Goal: Information Seeking & Learning: Learn about a topic

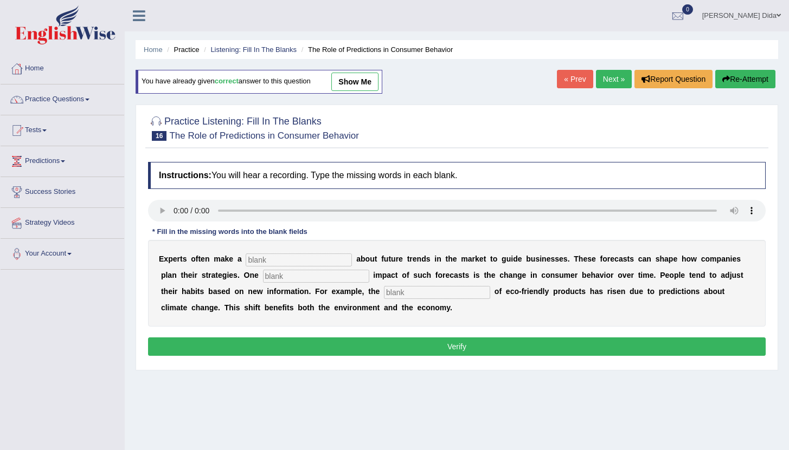
click at [608, 81] on link "Next »" at bounding box center [614, 79] width 36 height 18
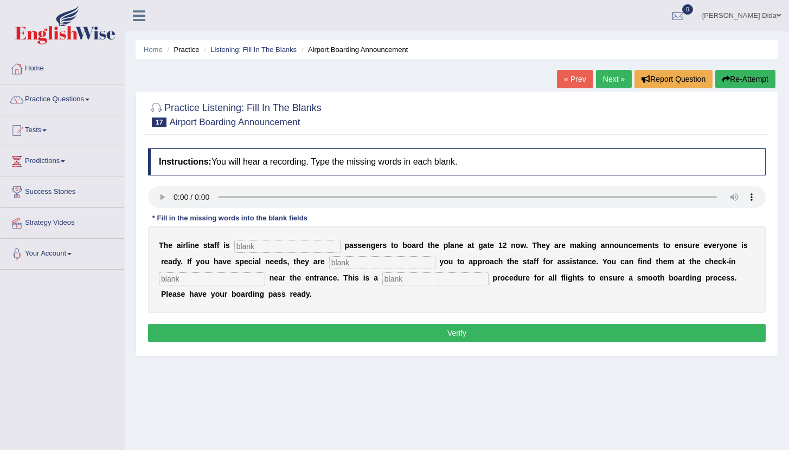
click at [277, 248] on input "text" at bounding box center [287, 246] width 106 height 13
type input "inviting"
type input "requiring"
type input "desk"
type input "regular"
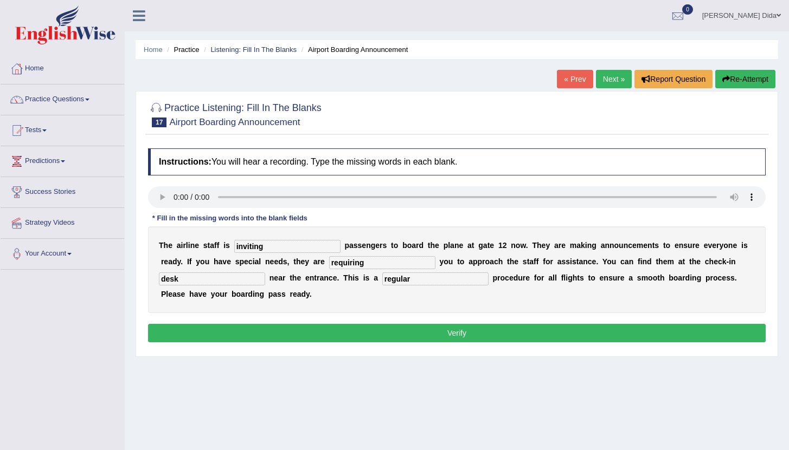
click at [397, 335] on button "Verify" at bounding box center [456, 333] width 617 height 18
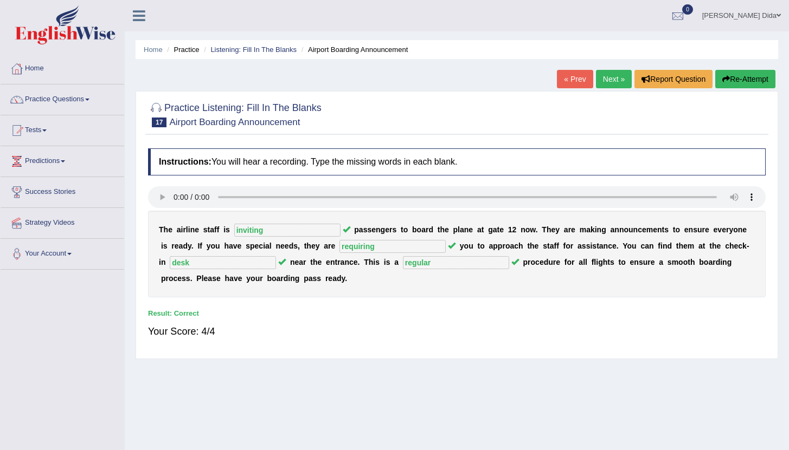
click at [609, 82] on link "Next »" at bounding box center [614, 79] width 36 height 18
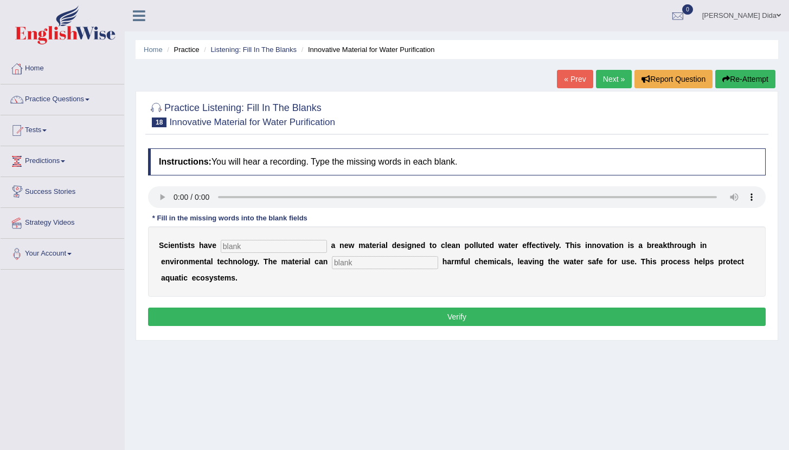
click at [229, 248] on input "text" at bounding box center [274, 246] width 106 height 13
type input "made"
type input "absorb"
click at [483, 308] on button "Verify" at bounding box center [456, 317] width 617 height 18
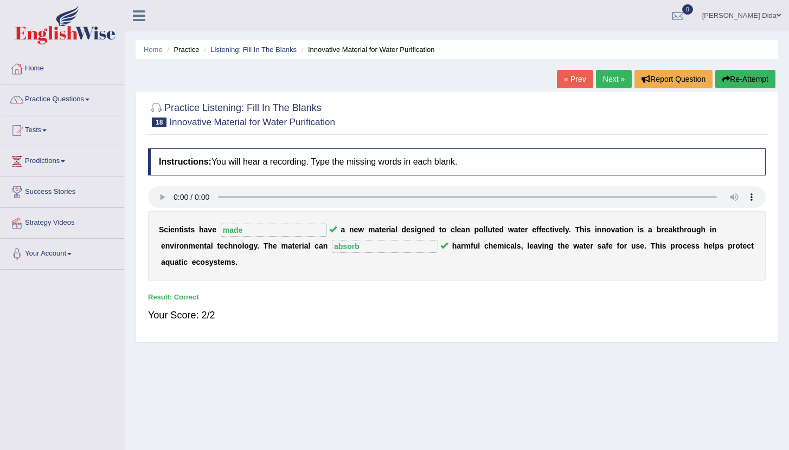
click at [614, 82] on link "Next »" at bounding box center [614, 79] width 36 height 18
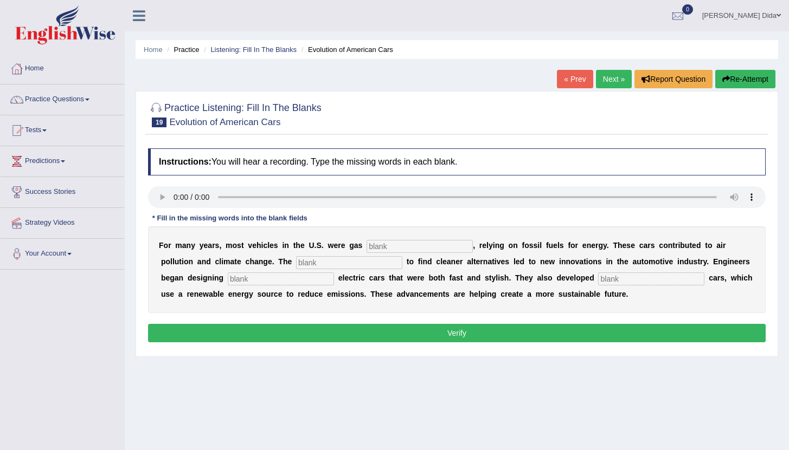
click at [394, 247] on input "text" at bounding box center [419, 246] width 106 height 13
type input "powered"
type input "urgency"
type input "slik"
type input "hydrogen"
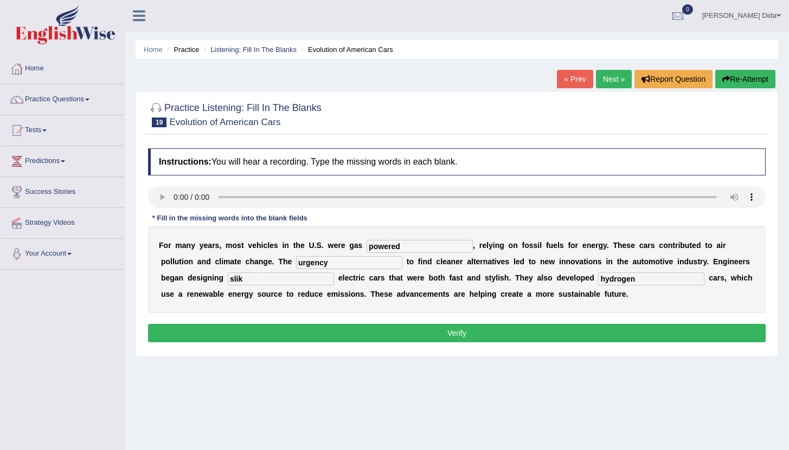
click at [404, 332] on button "Verify" at bounding box center [456, 333] width 617 height 18
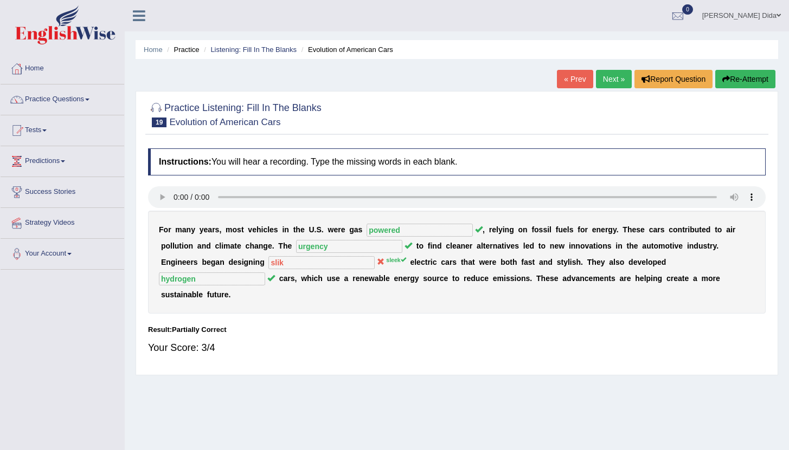
click at [747, 80] on button "Re-Attempt" at bounding box center [745, 79] width 60 height 18
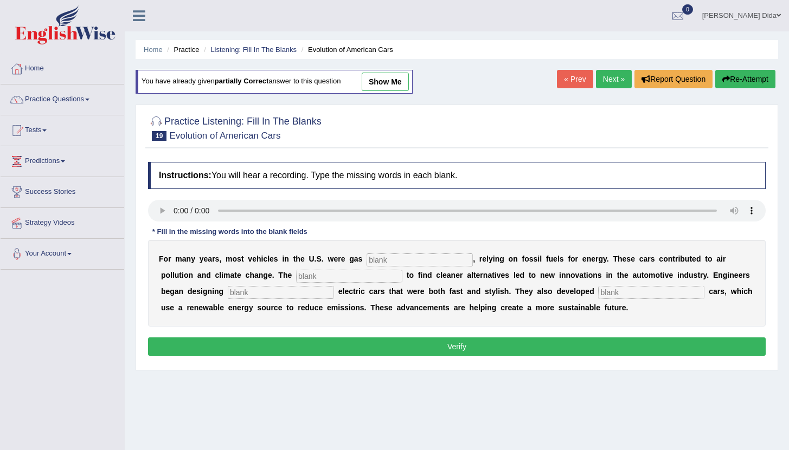
click at [383, 261] on input "text" at bounding box center [419, 260] width 106 height 13
type input "powered"
type input "urgency"
type input "sleek"
type input "hydrogen"
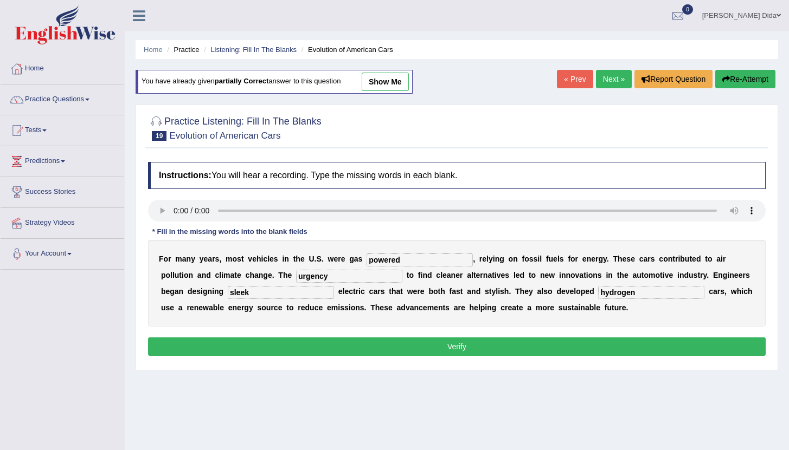
click at [470, 345] on button "Verify" at bounding box center [456, 347] width 617 height 18
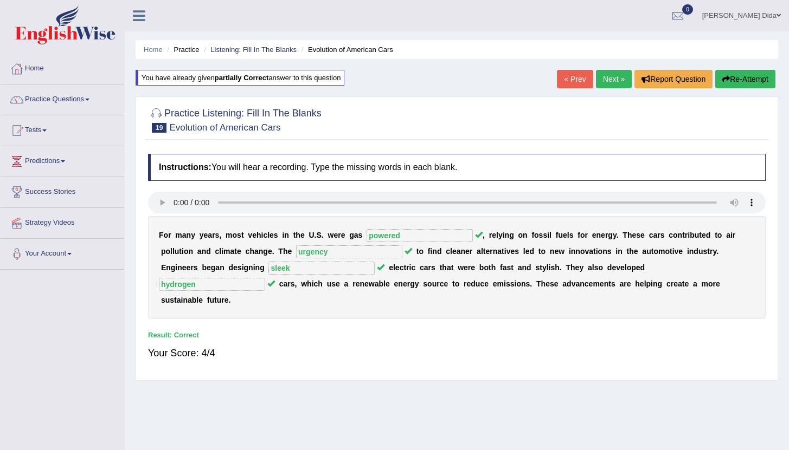
click at [612, 78] on link "Next »" at bounding box center [614, 79] width 36 height 18
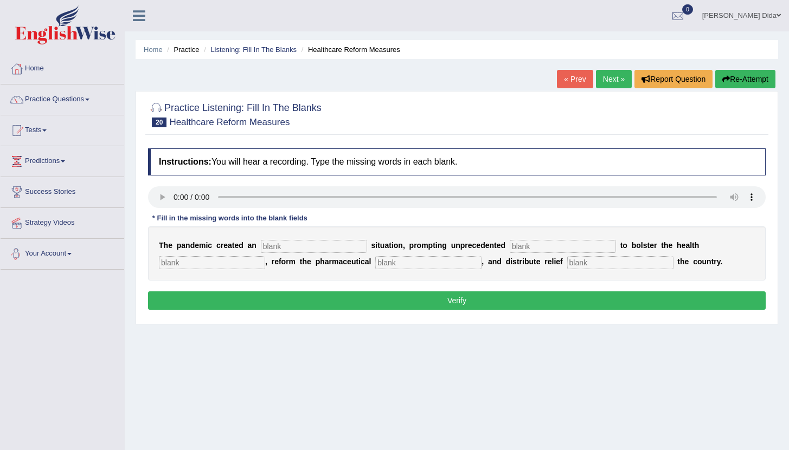
click at [277, 245] on input "text" at bounding box center [314, 246] width 106 height 13
type input "urgency"
click at [511, 247] on input "text" at bounding box center [563, 246] width 106 height 13
type input "con"
click at [216, 263] on input "text" at bounding box center [212, 262] width 106 height 13
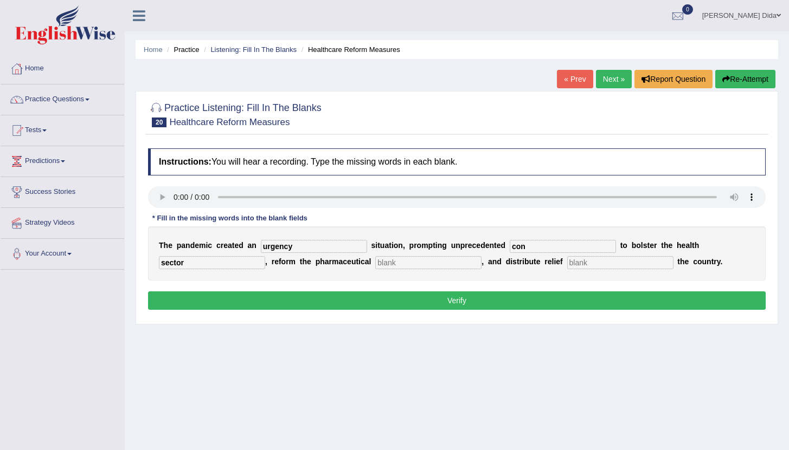
type input "sector"
click at [403, 262] on input "text" at bounding box center [428, 262] width 106 height 13
type input "system"
click at [567, 266] on input "text" at bounding box center [620, 262] width 106 height 13
type input "through out"
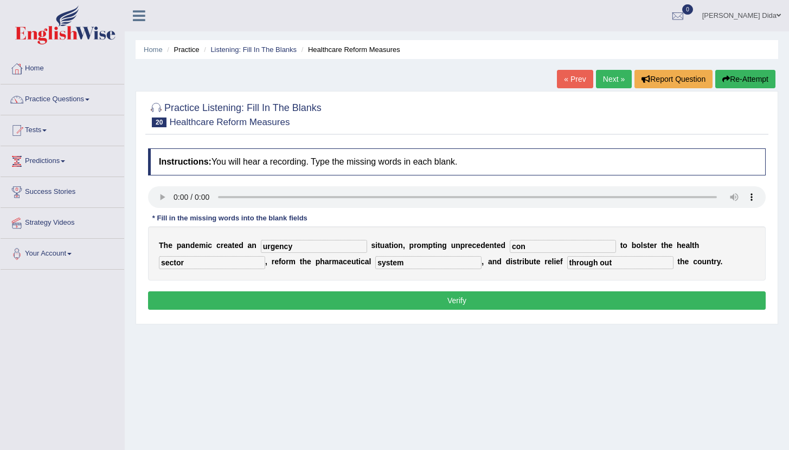
click at [317, 244] on input "urgency" at bounding box center [314, 246] width 106 height 13
type input "urgent"
click at [526, 252] on input "con" at bounding box center [563, 246] width 106 height 13
type input "contribution"
click at [526, 301] on button "Verify" at bounding box center [456, 301] width 617 height 18
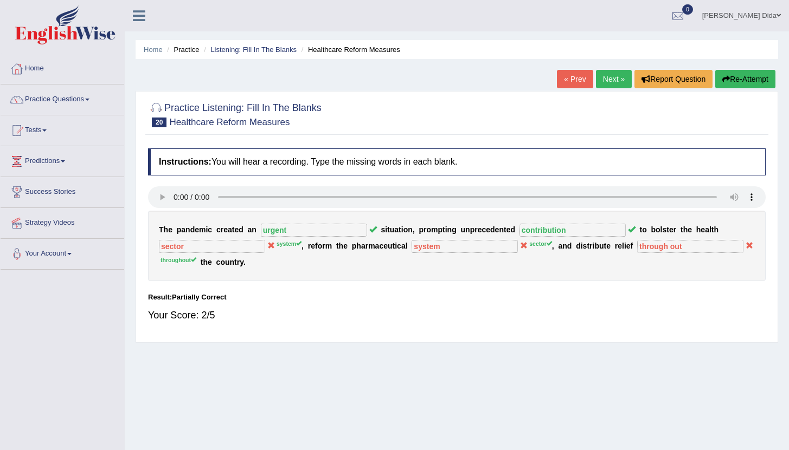
click at [731, 79] on button "Re-Attempt" at bounding box center [745, 79] width 60 height 18
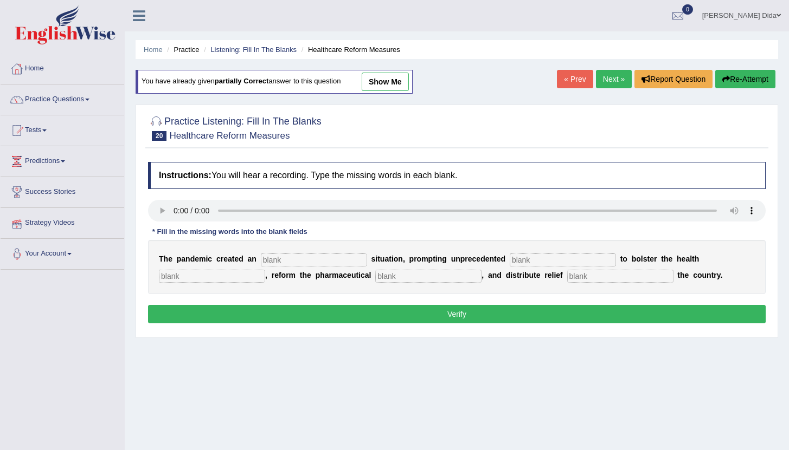
click at [298, 263] on input "text" at bounding box center [314, 260] width 106 height 13
type input "urgent"
type input "contribution"
type input "system"
type input "sector"
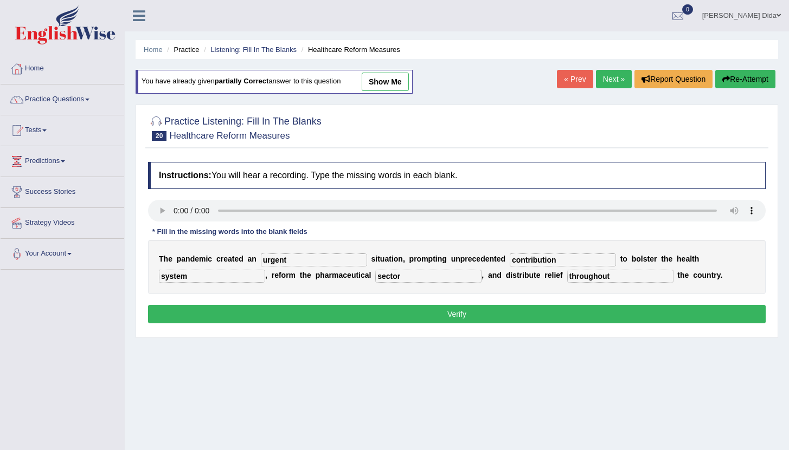
type input "throughout"
click at [379, 310] on button "Verify" at bounding box center [456, 314] width 617 height 18
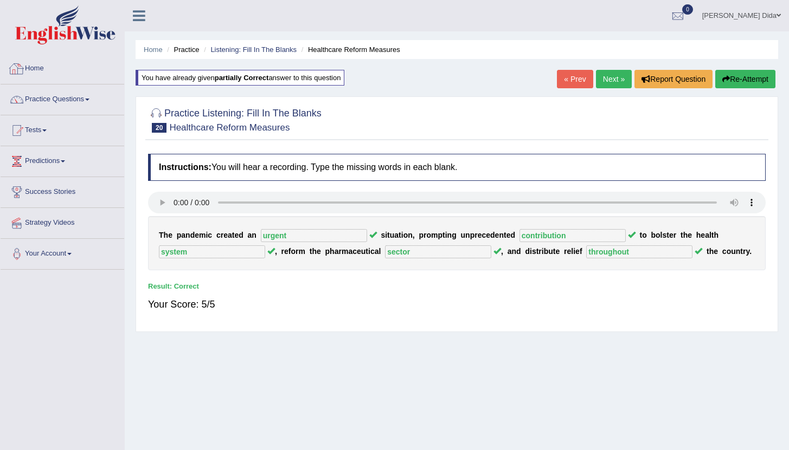
click at [65, 68] on link "Home" at bounding box center [63, 67] width 124 height 27
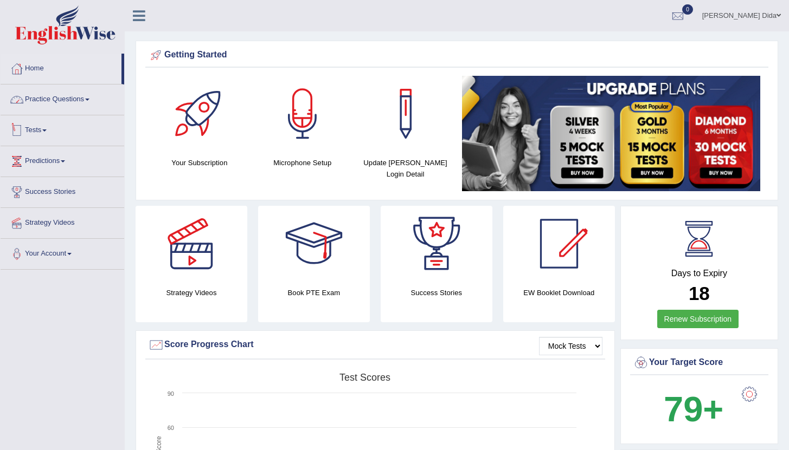
click at [78, 100] on link "Practice Questions" at bounding box center [63, 98] width 124 height 27
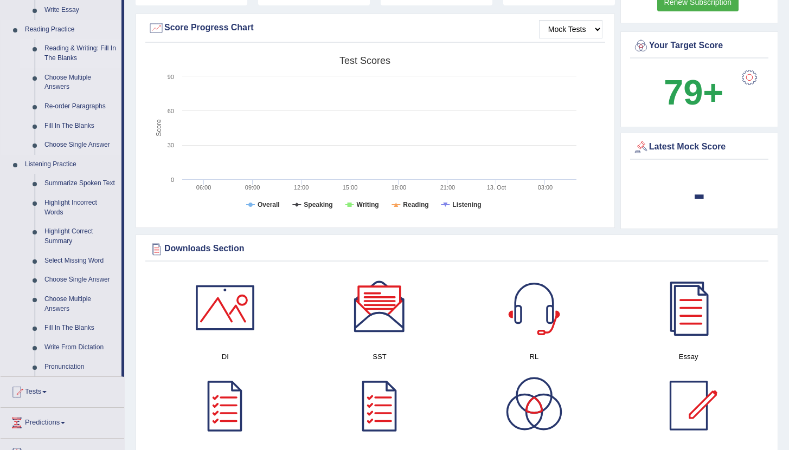
scroll to position [317, 0]
click at [67, 338] on link "Fill In The Blanks" at bounding box center [81, 329] width 82 height 20
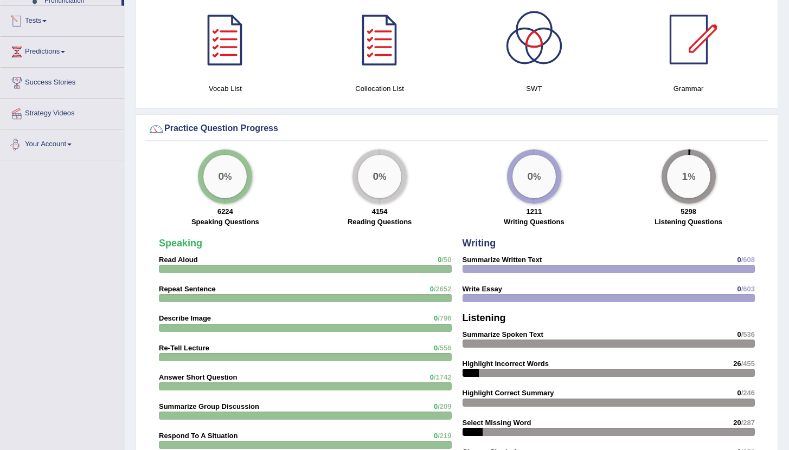
scroll to position [596, 0]
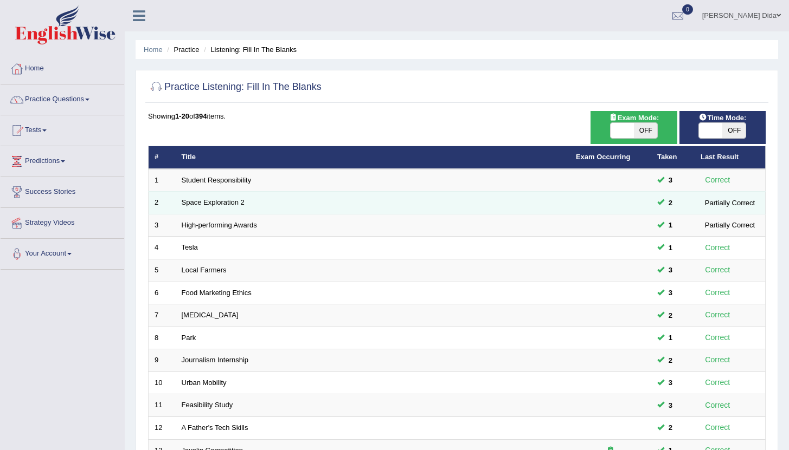
click at [259, 204] on td "Space Exploration 2" at bounding box center [373, 203] width 394 height 23
click at [237, 205] on link "Space Exploration 2" at bounding box center [213, 202] width 63 height 8
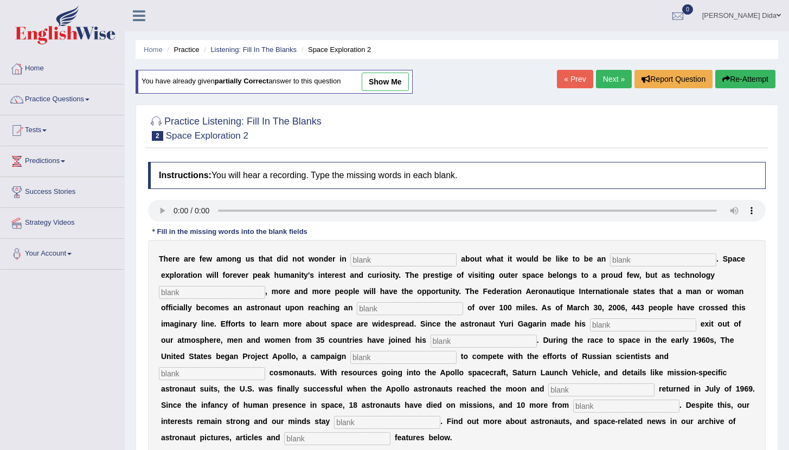
scroll to position [79, 0]
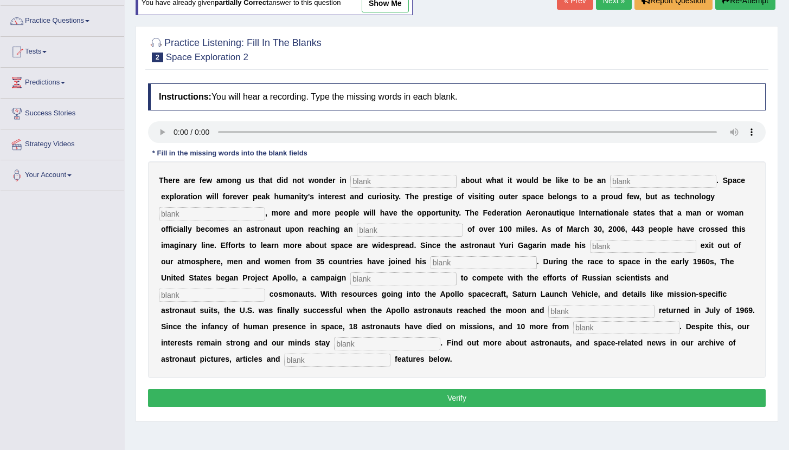
click at [372, 184] on input "text" at bounding box center [403, 181] width 106 height 13
type input "awe"
type input "austronaut"
type input "develops"
type input "altitude"
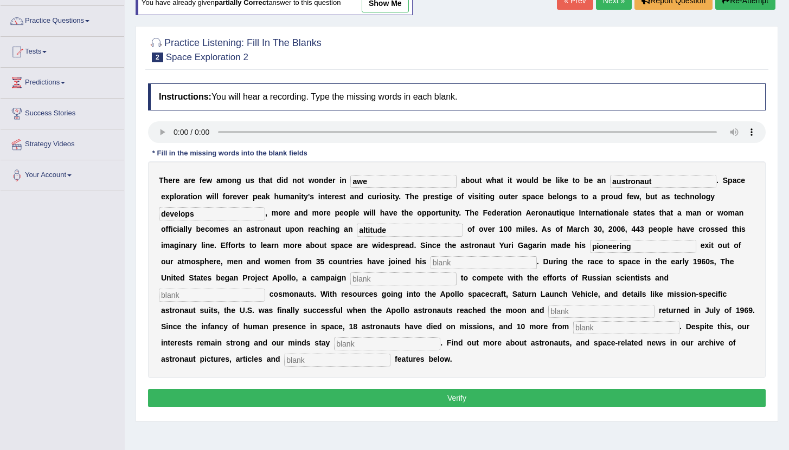
type input "pioneering"
type input "nodolarity"
type input "launched"
type input "safely"
type input "launches"
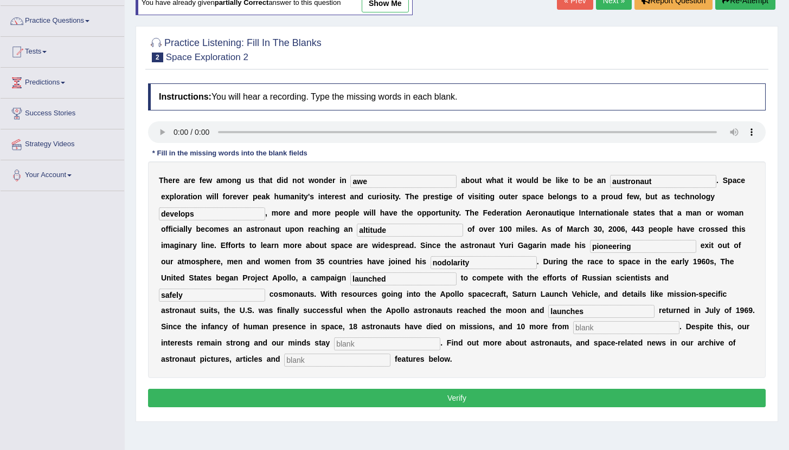
click at [284, 363] on input "text" at bounding box center [337, 360] width 106 height 13
type input "interactive"
click at [334, 345] on input "text" at bounding box center [387, 344] width 106 height 13
type input "determind"
click at [488, 404] on button "Verify" at bounding box center [456, 398] width 617 height 18
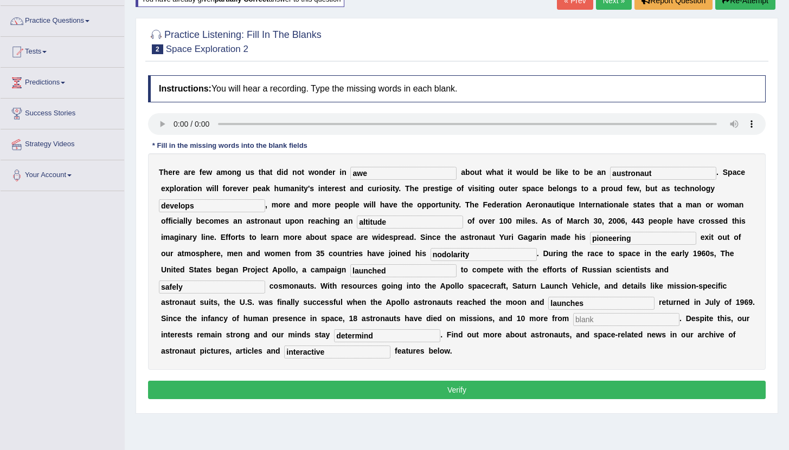
click at [573, 321] on input "text" at bounding box center [626, 319] width 106 height 13
type input "sdc"
click at [495, 393] on button "Verify" at bounding box center [456, 390] width 617 height 18
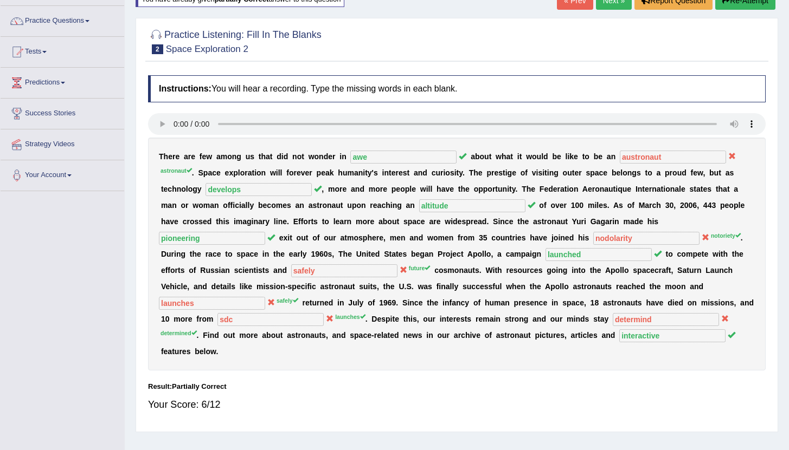
click at [568, 2] on link "« Prev" at bounding box center [575, 0] width 36 height 18
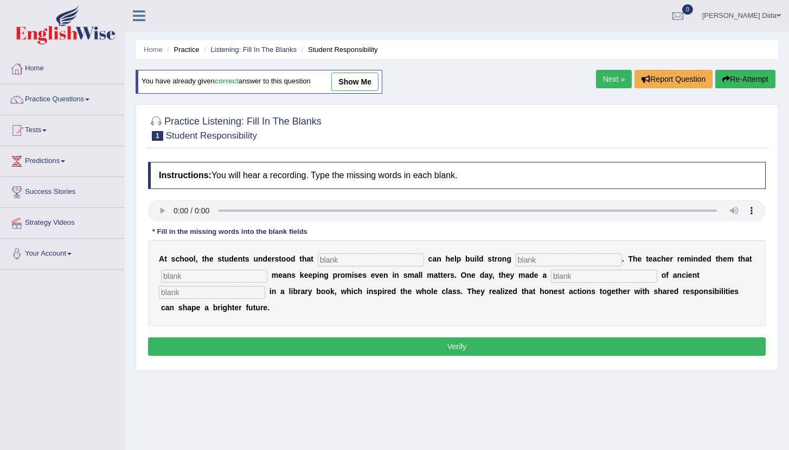
click at [610, 81] on link "Next »" at bounding box center [614, 79] width 36 height 18
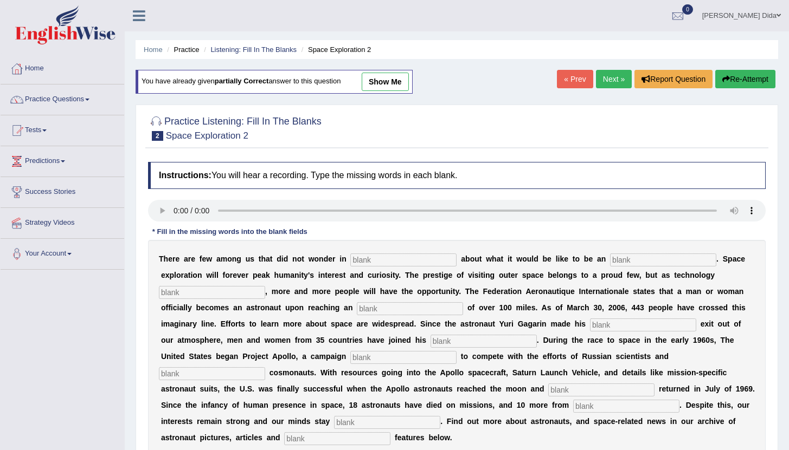
click at [381, 260] on input "text" at bounding box center [403, 260] width 106 height 13
type input "awe"
type input "astronaut"
type input "develops"
type input "altitude"
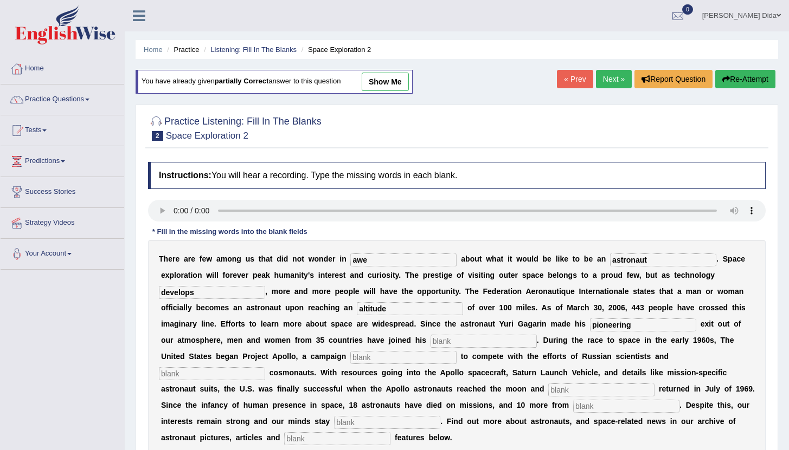
type input "pioneering"
type input "notoriety"
type input "launched"
type input "future"
type input "safely"
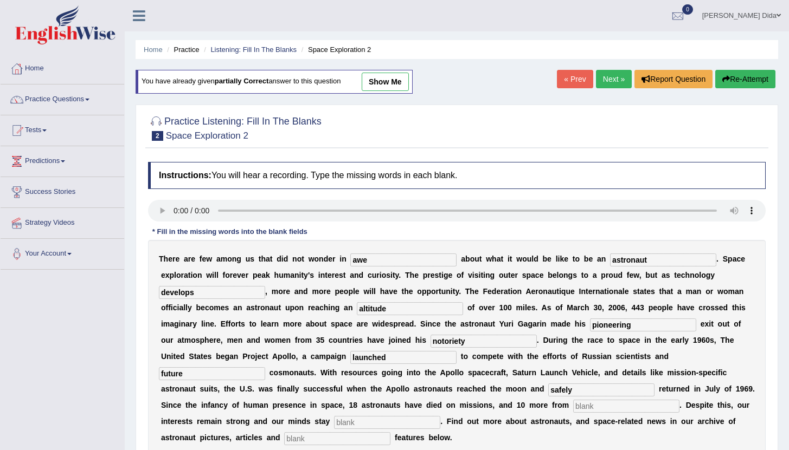
scroll to position [119, 0]
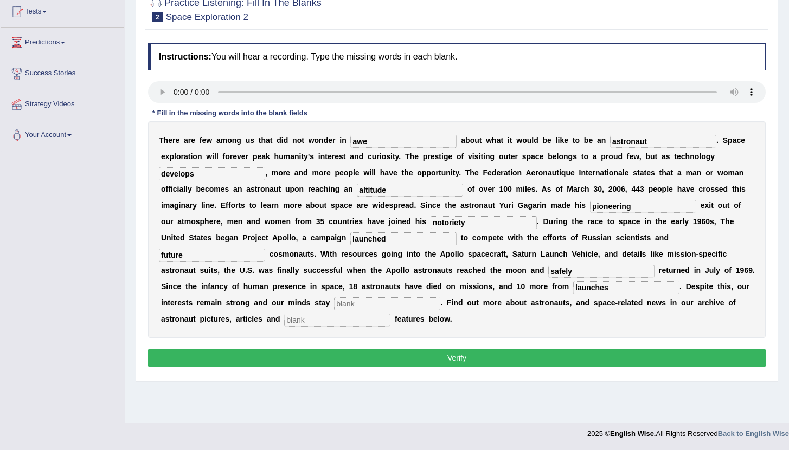
type input "launches"
type input "determined"
type input "interactive"
click at [308, 360] on button "Verify" at bounding box center [456, 358] width 617 height 18
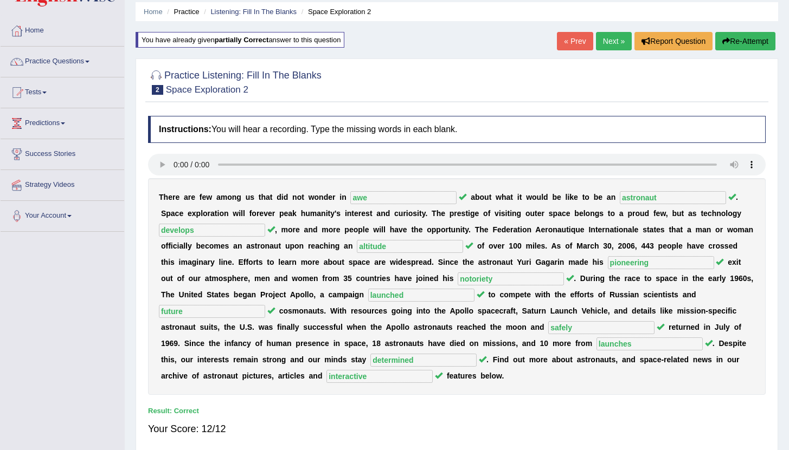
scroll to position [0, 0]
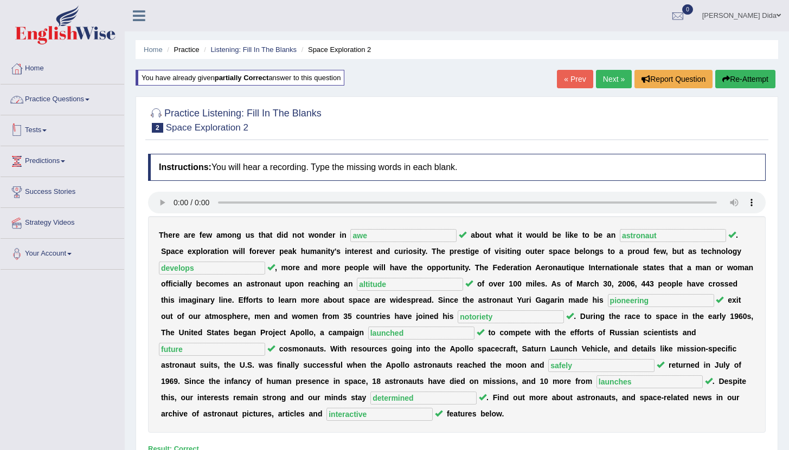
click at [74, 100] on link "Practice Questions" at bounding box center [63, 98] width 124 height 27
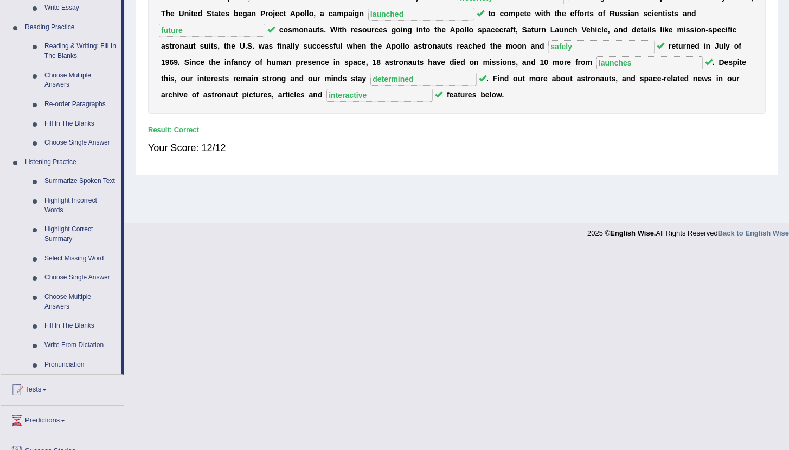
scroll to position [320, 0]
click at [68, 335] on link "Fill In The Blanks" at bounding box center [81, 325] width 82 height 20
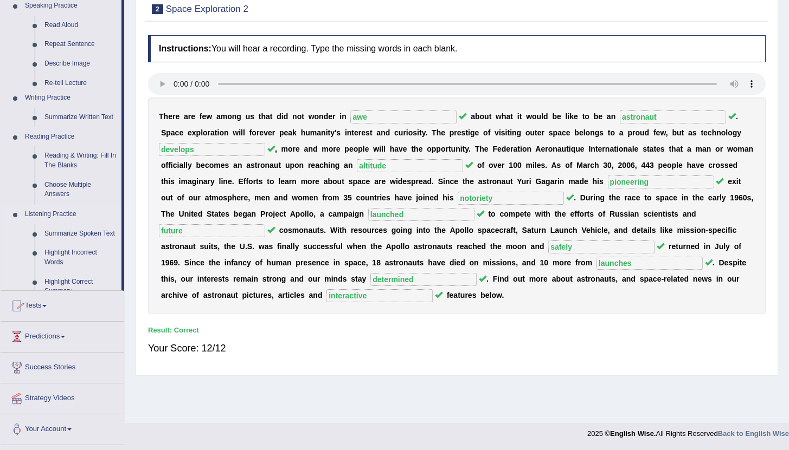
scroll to position [119, 0]
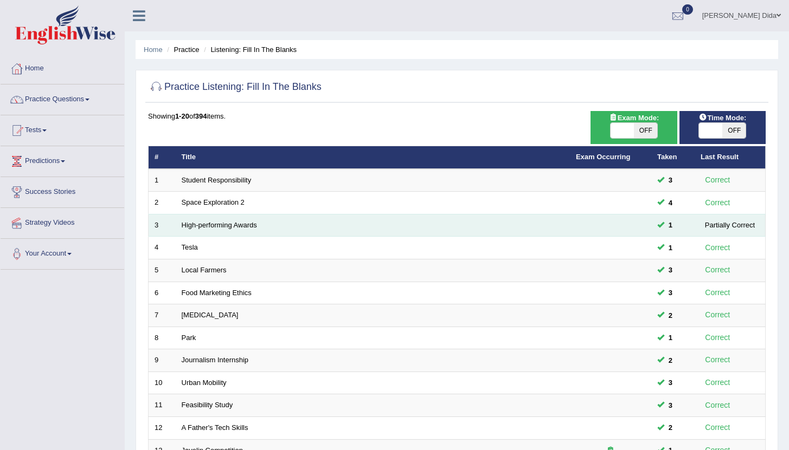
click at [254, 232] on td "High-performing Awards" at bounding box center [373, 225] width 394 height 23
click at [249, 228] on link "High-performing Awards" at bounding box center [219, 225] width 75 height 8
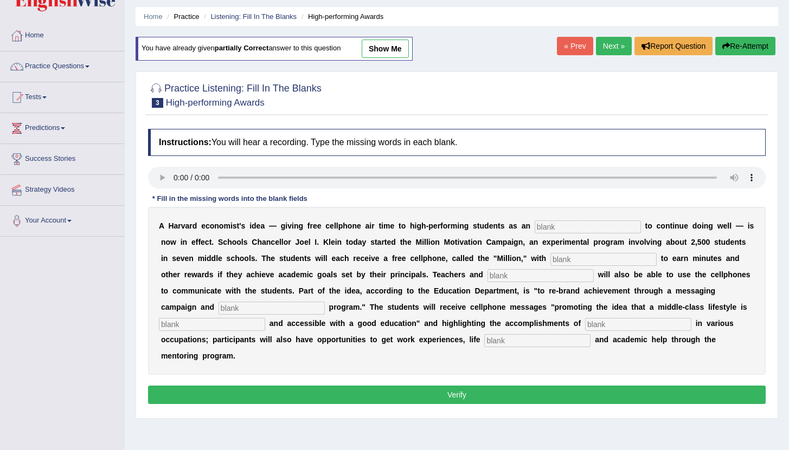
scroll to position [34, 0]
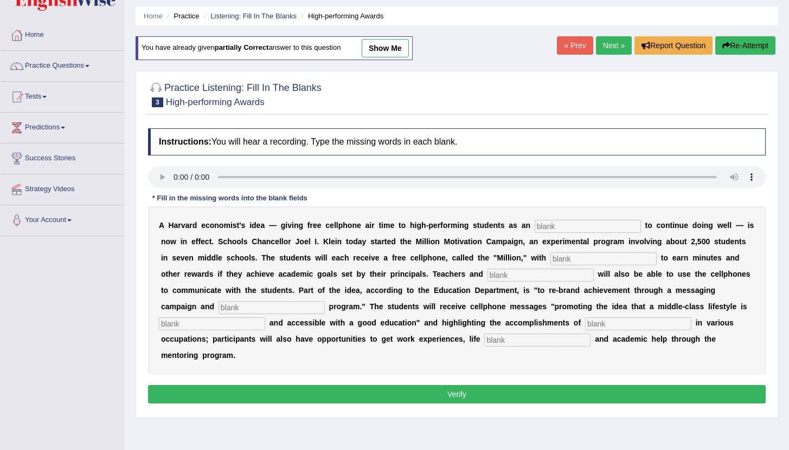
click at [543, 227] on input "text" at bounding box center [587, 226] width 106 height 13
type input "insintive"
type input "opportunity"
type input "administrators"
type input "mentoring"
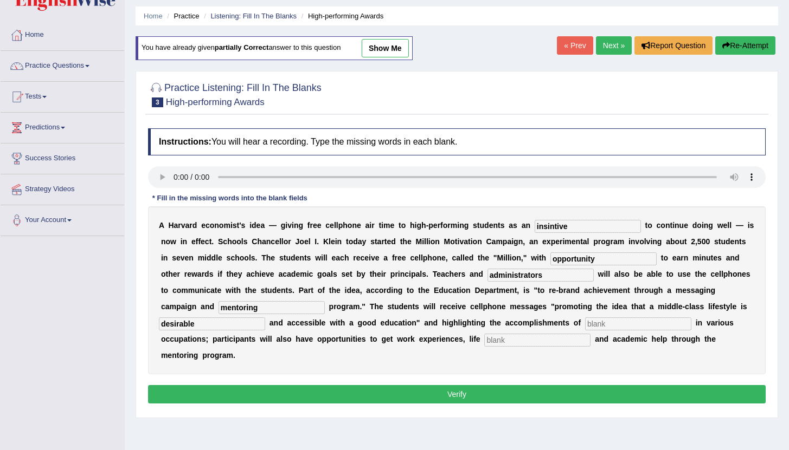
type input "desirable"
type input "professionals"
type input "coaching"
click at [465, 385] on button "Verify" at bounding box center [456, 394] width 617 height 18
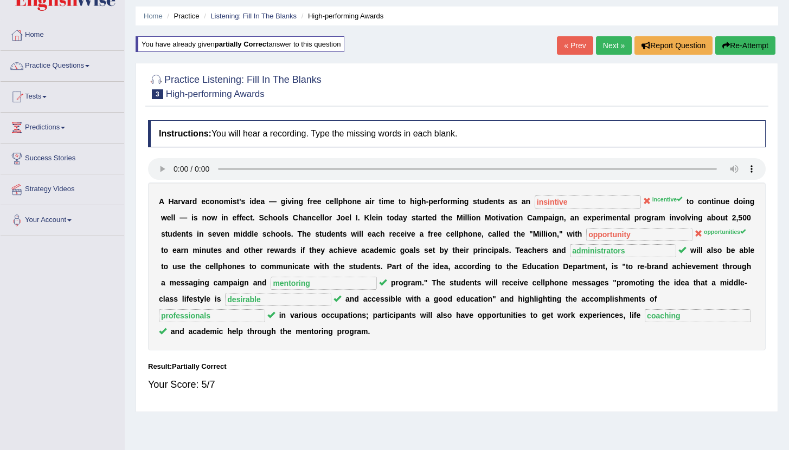
click at [577, 42] on link "« Prev" at bounding box center [575, 45] width 36 height 18
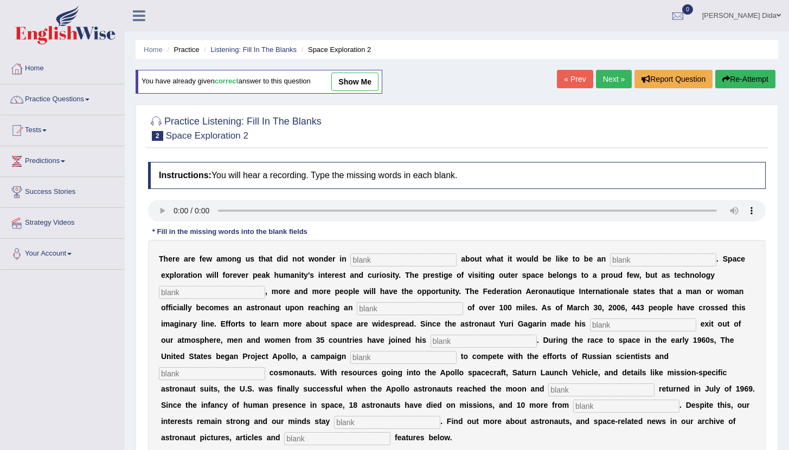
click at [614, 79] on link "Next »" at bounding box center [614, 79] width 36 height 18
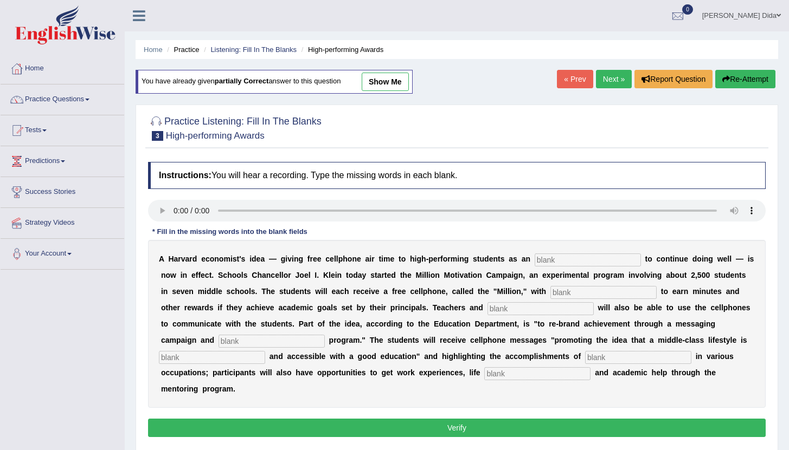
click at [557, 261] on input "text" at bounding box center [587, 260] width 106 height 13
type input "incentive"
click at [589, 294] on input "apportunitties" at bounding box center [603, 292] width 106 height 13
type input "apportunities"
click at [527, 311] on input "text" at bounding box center [540, 308] width 106 height 13
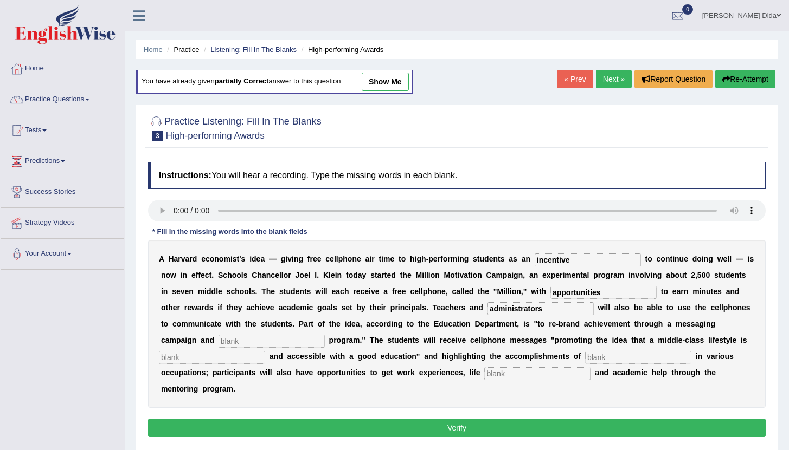
type input "administrators"
type input "mentoring"
type input "desirable"
type input "professionals"
type input "coaching"
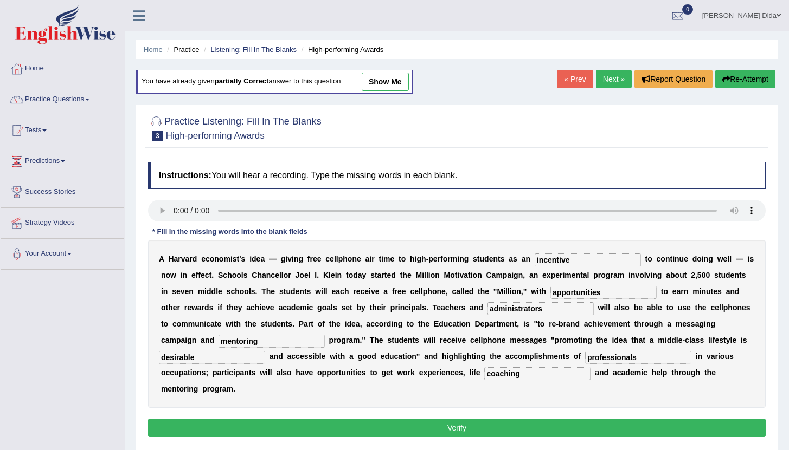
click at [426, 419] on button "Verify" at bounding box center [456, 428] width 617 height 18
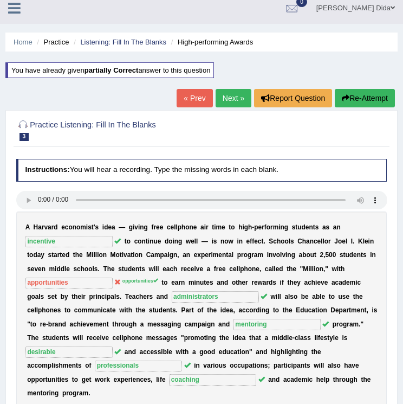
scroll to position [19, 0]
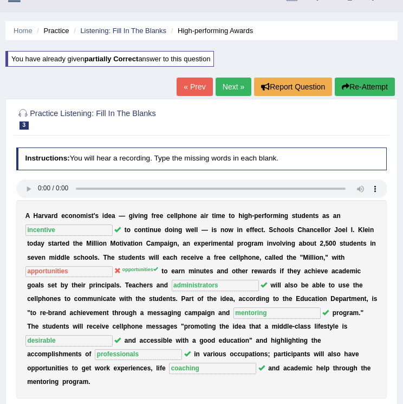
click at [189, 89] on link "« Prev" at bounding box center [195, 87] width 36 height 18
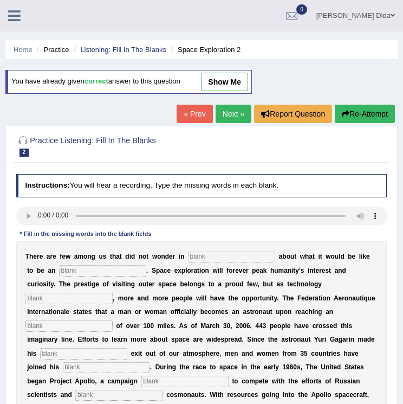
click at [228, 117] on link "Next »" at bounding box center [234, 114] width 36 height 18
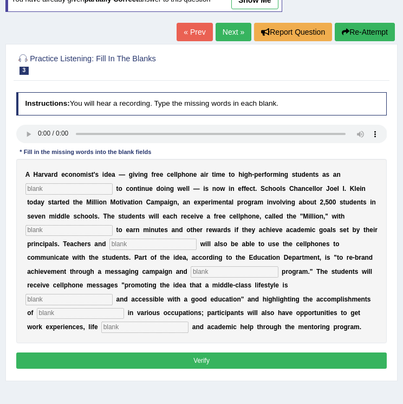
scroll to position [165, 0]
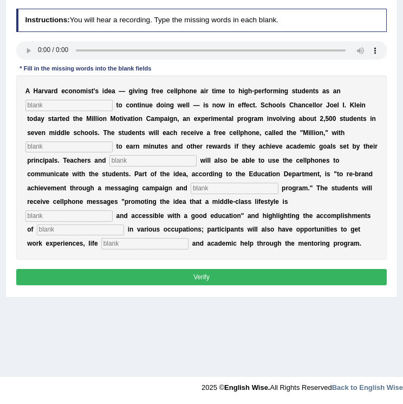
click at [83, 107] on input "text" at bounding box center [68, 105] width 87 height 11
type input "incentive"
type input "opportunities"
type input "administrators"
type input "mentoring"
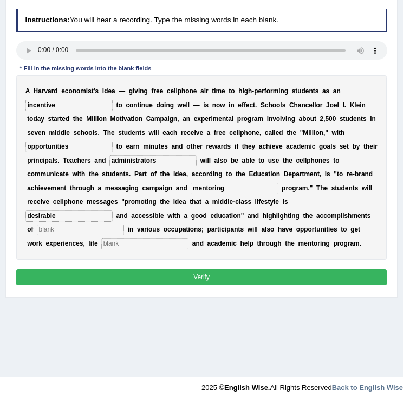
type input "desirable"
type input "professionals"
type input "coaching"
click at [295, 275] on button "Verify" at bounding box center [201, 277] width 371 height 16
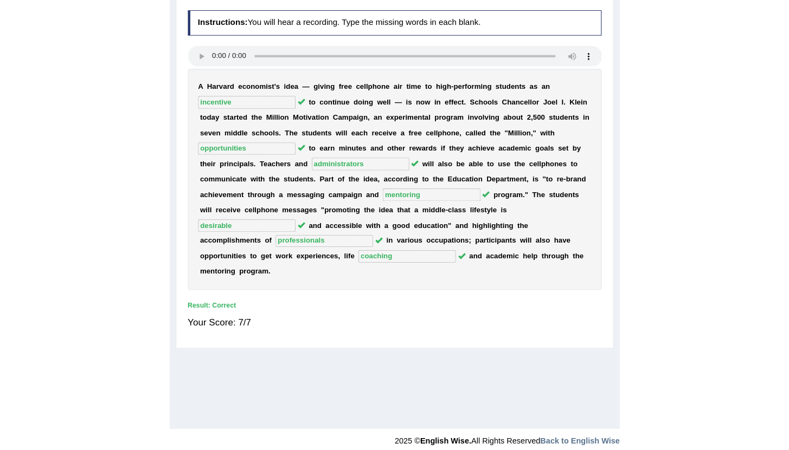
scroll to position [71, 0]
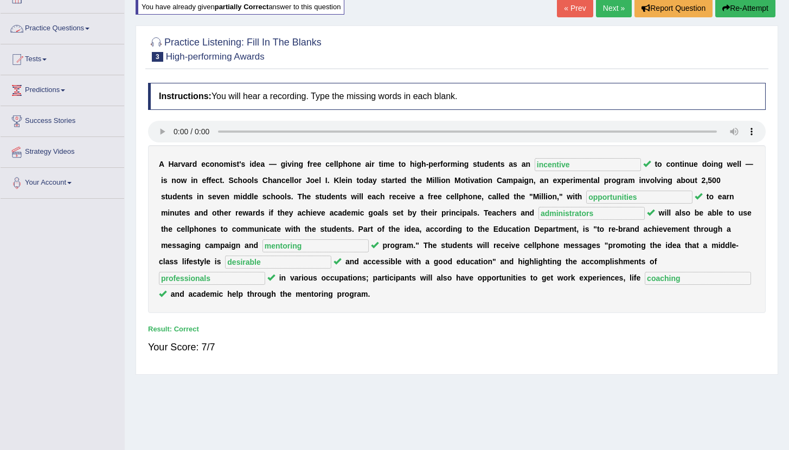
click at [85, 25] on link "Practice Questions" at bounding box center [63, 27] width 124 height 27
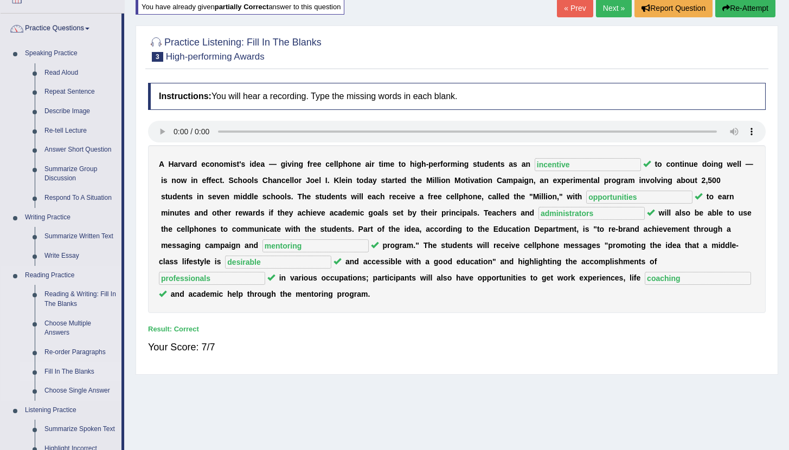
click at [87, 375] on link "Fill In The Blanks" at bounding box center [81, 373] width 82 height 20
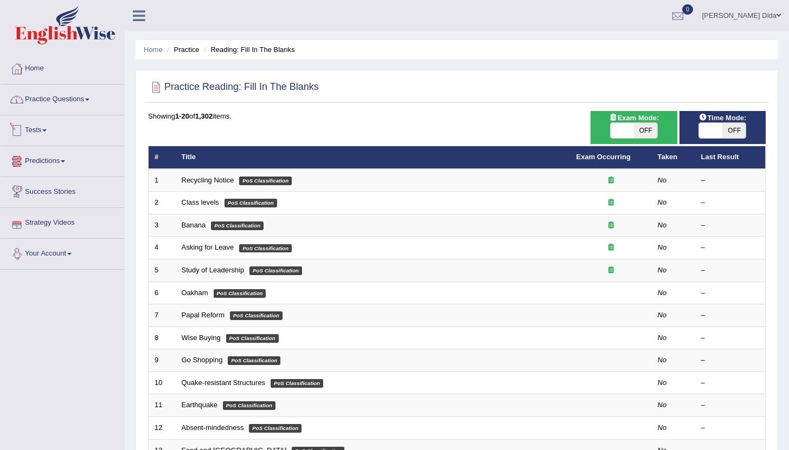
click at [73, 101] on link "Practice Questions" at bounding box center [63, 98] width 124 height 27
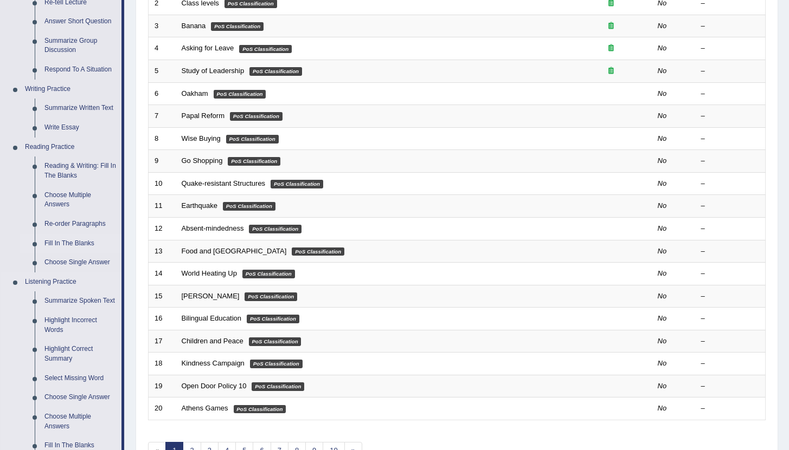
scroll to position [370, 0]
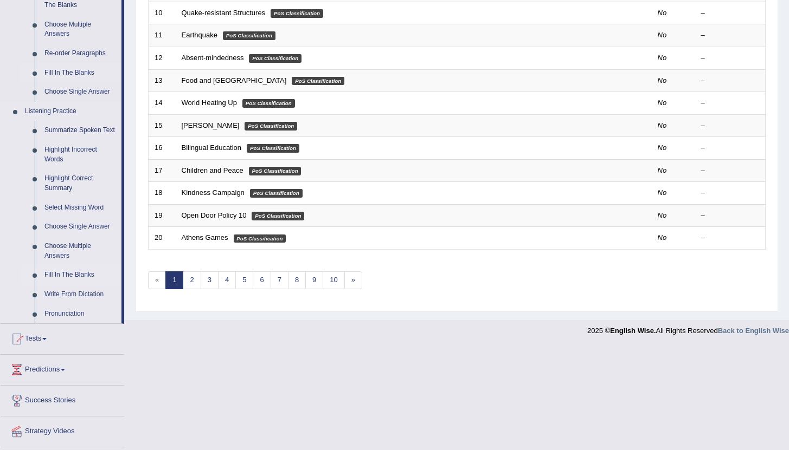
click at [80, 285] on link "Fill In The Blanks" at bounding box center [81, 276] width 82 height 20
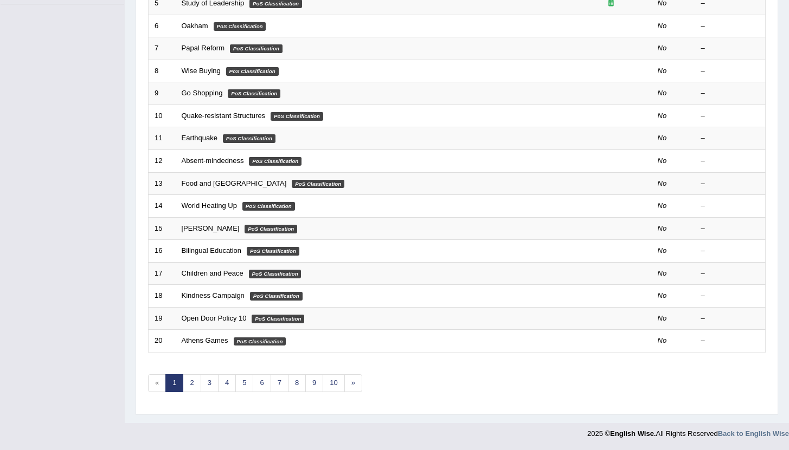
scroll to position [126, 0]
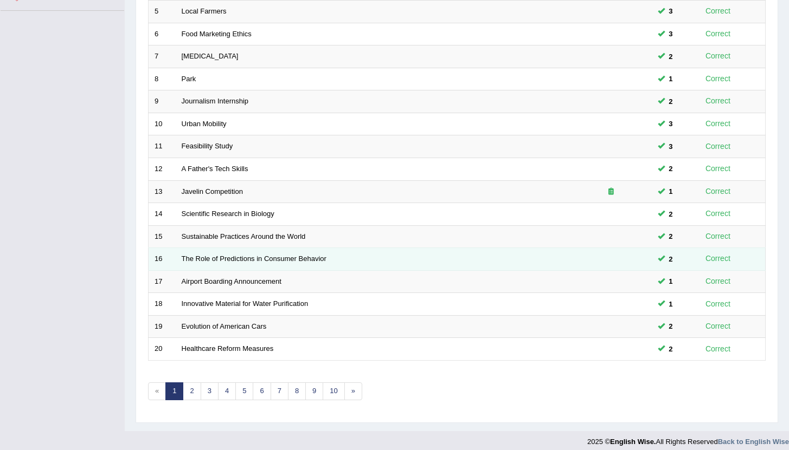
scroll to position [267, 0]
